Goal: Task Accomplishment & Management: Use online tool/utility

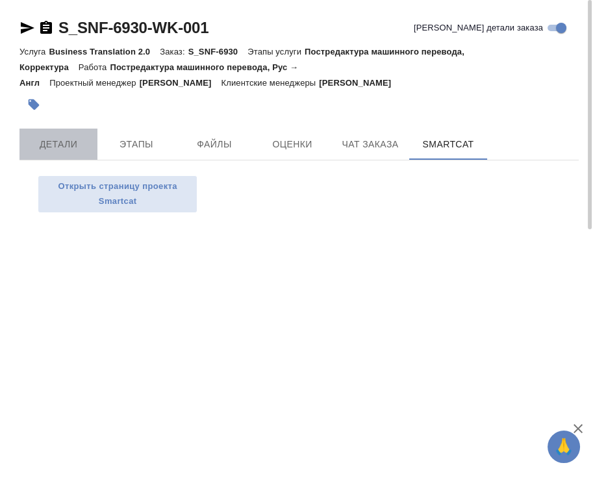
click at [54, 149] on span "Детали" at bounding box center [58, 144] width 62 height 16
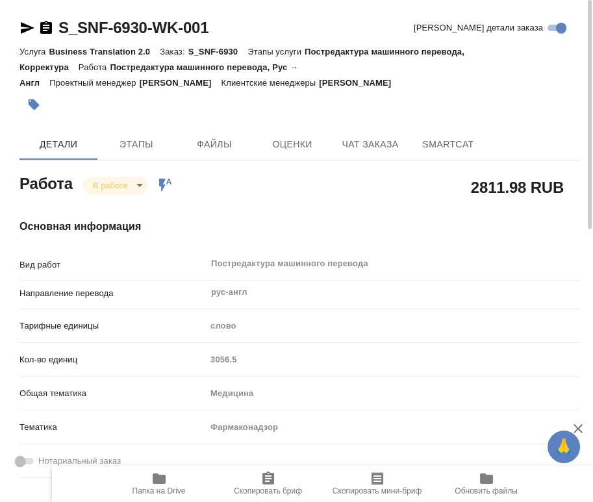
type textarea "x"
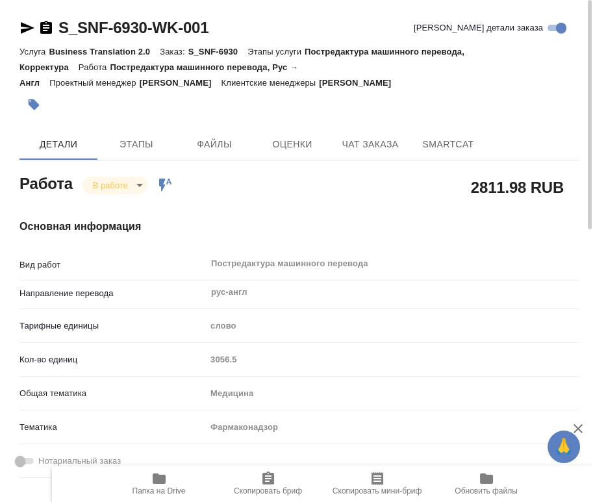
type textarea "x"
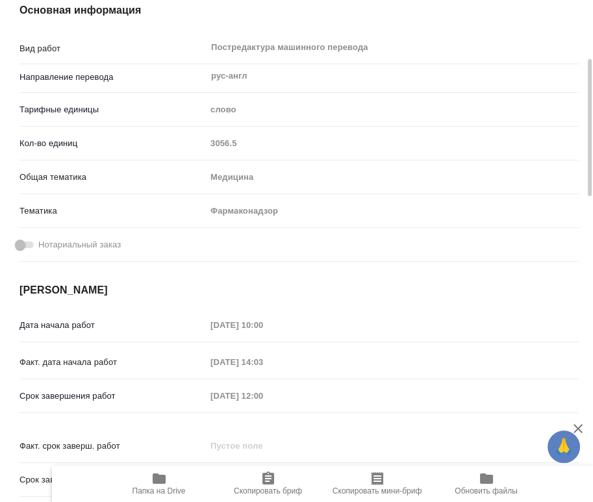
type textarea "x"
